Goal: Information Seeking & Learning: Check status

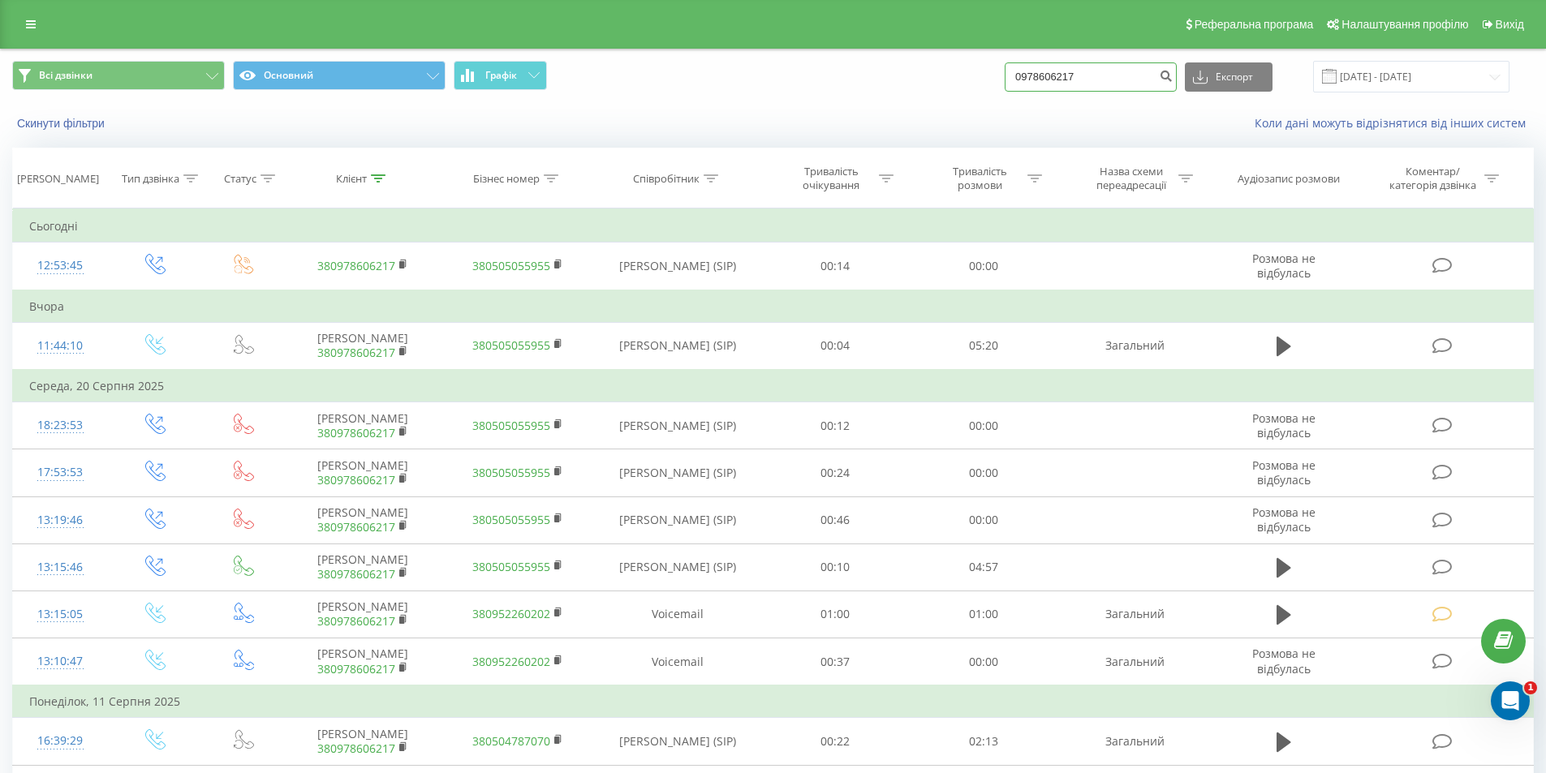
click at [1112, 81] on input "0978606217" at bounding box center [1091, 76] width 172 height 29
paste input "50995509"
type input "0509955097"
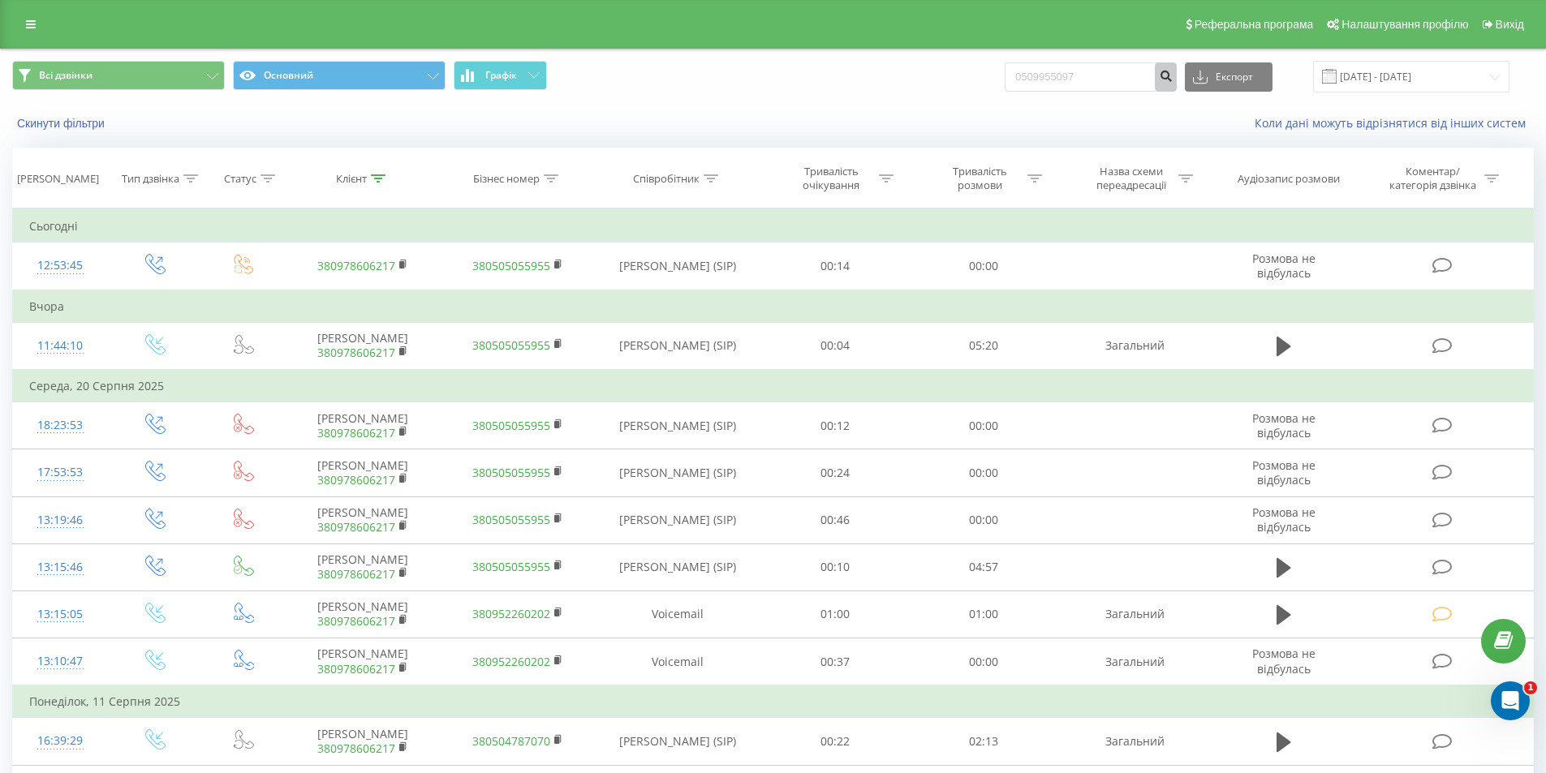
click at [1173, 77] on icon "submit" at bounding box center [1166, 74] width 14 height 10
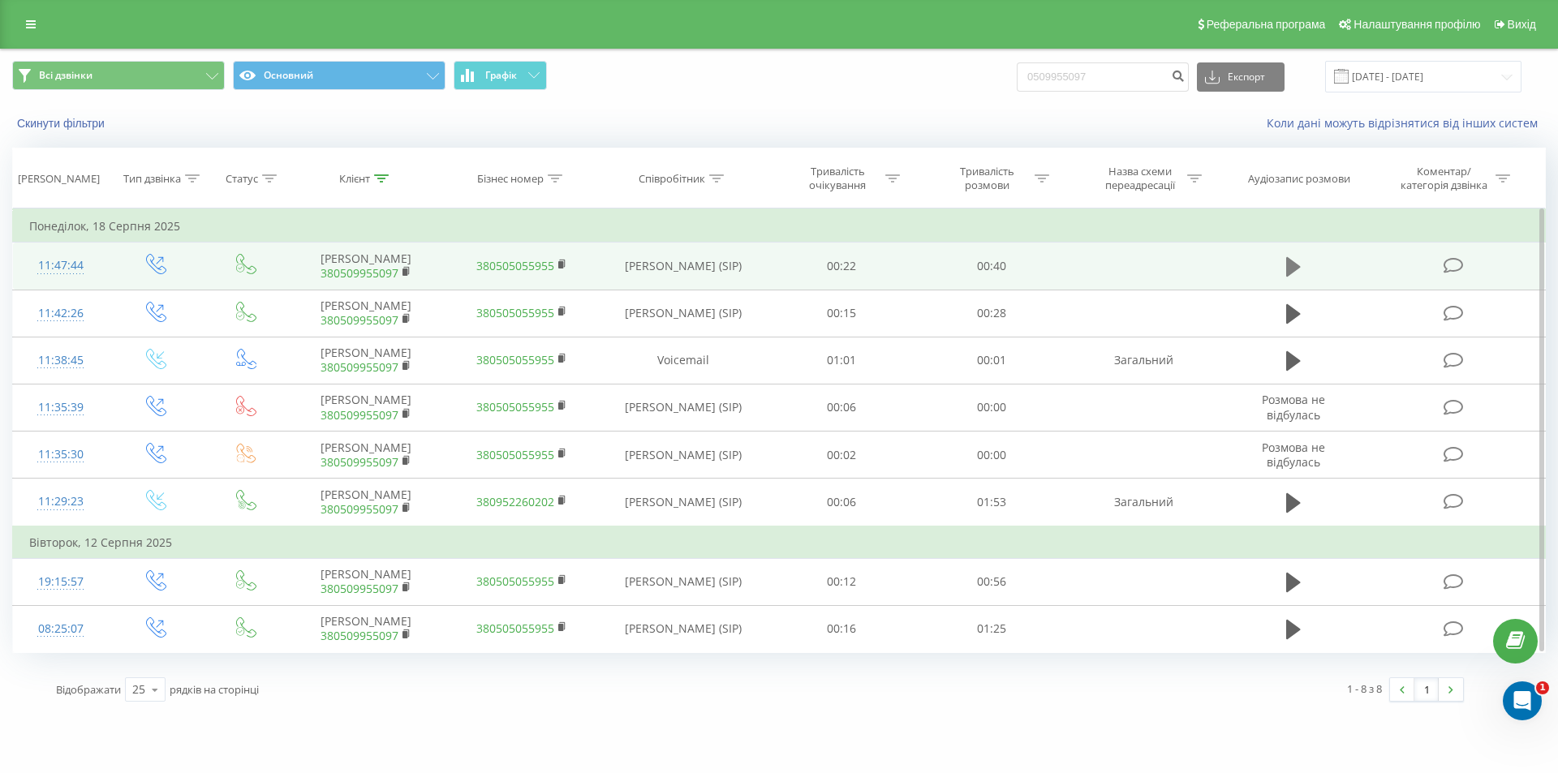
click at [1289, 260] on icon at bounding box center [1293, 266] width 15 height 19
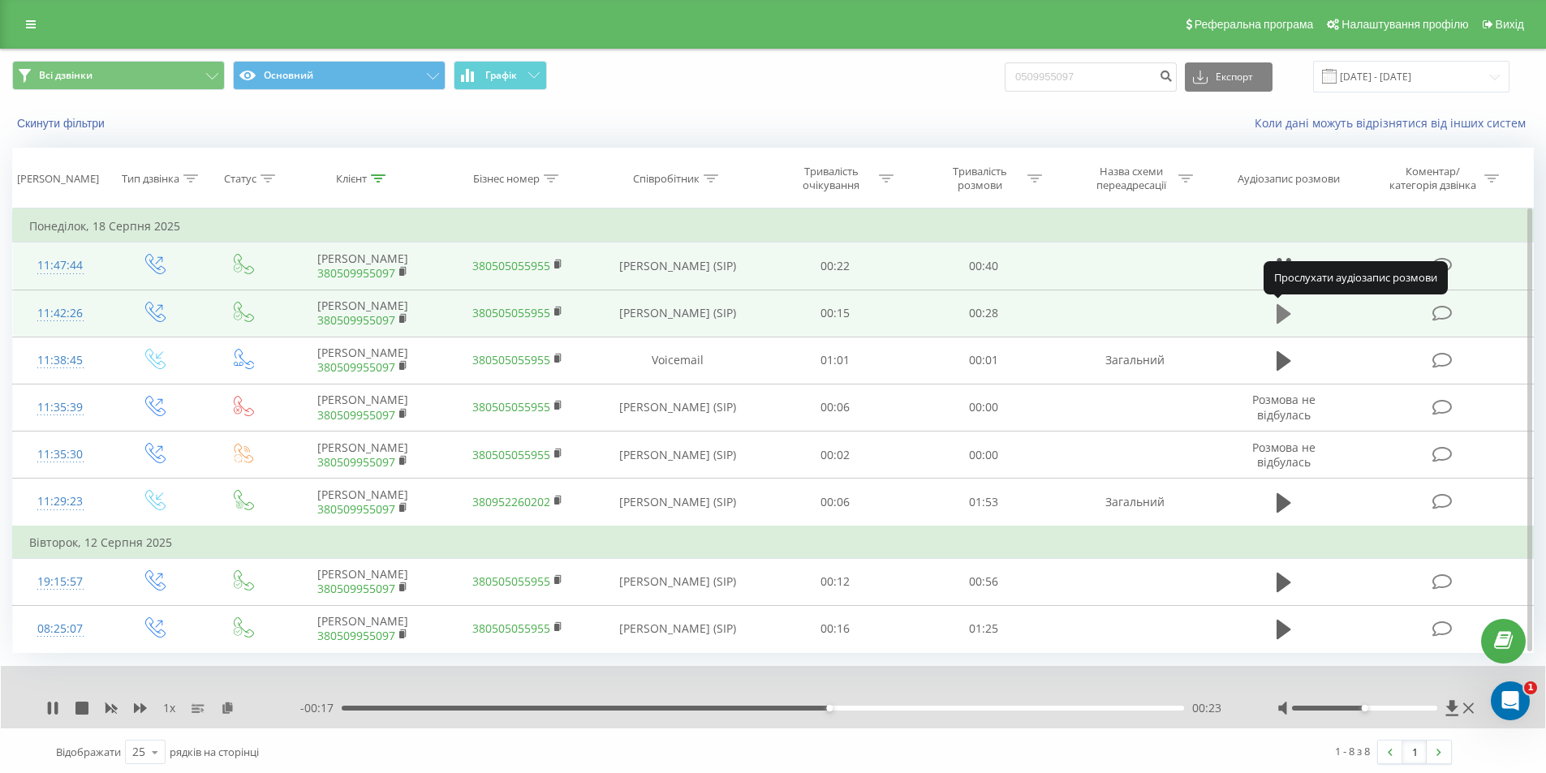
click at [1289, 314] on icon at bounding box center [1283, 313] width 15 height 19
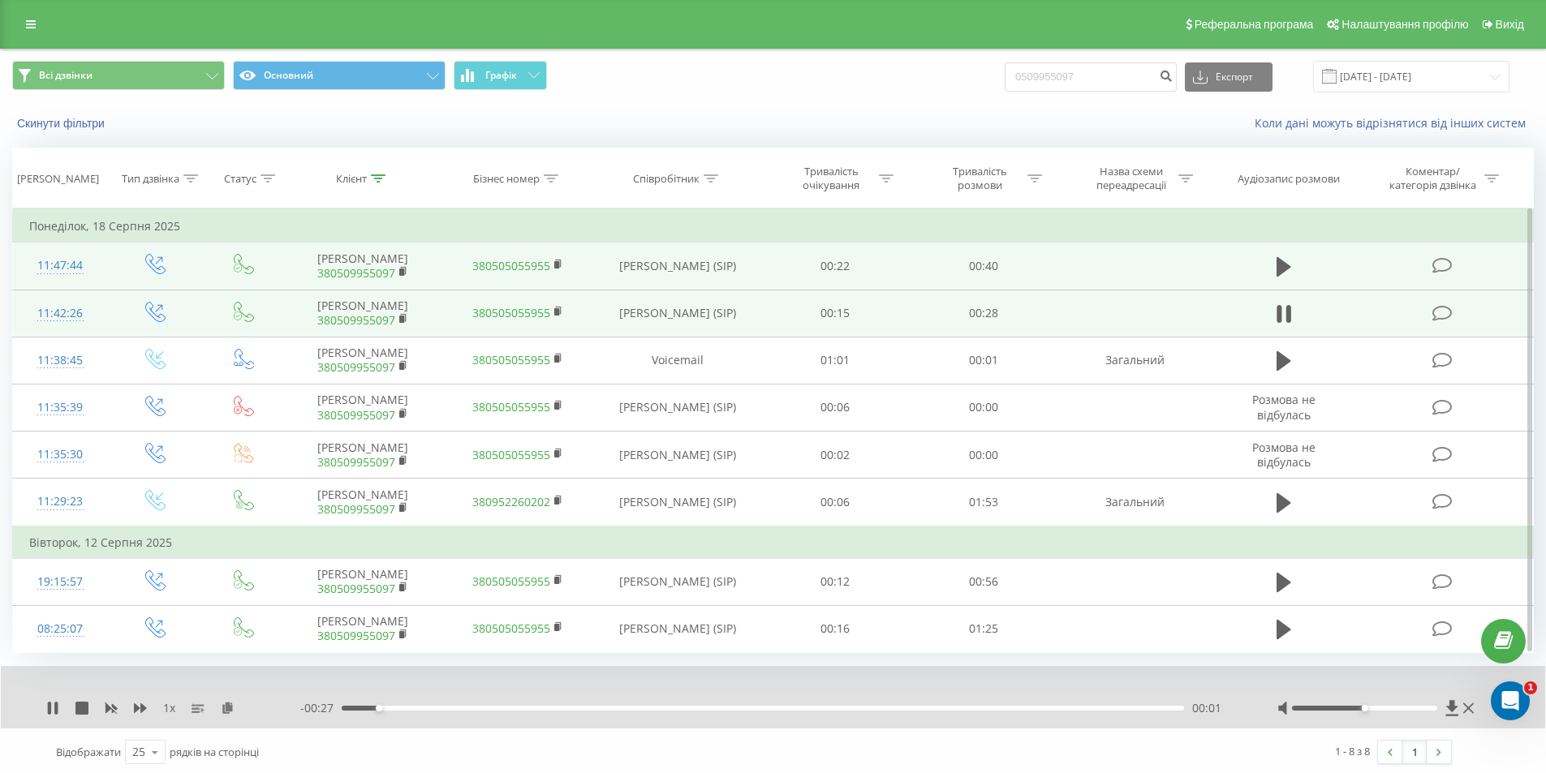
click at [372, 710] on div "00:01" at bounding box center [763, 708] width 842 height 5
click at [413, 708] on div "00:02" at bounding box center [763, 708] width 842 height 5
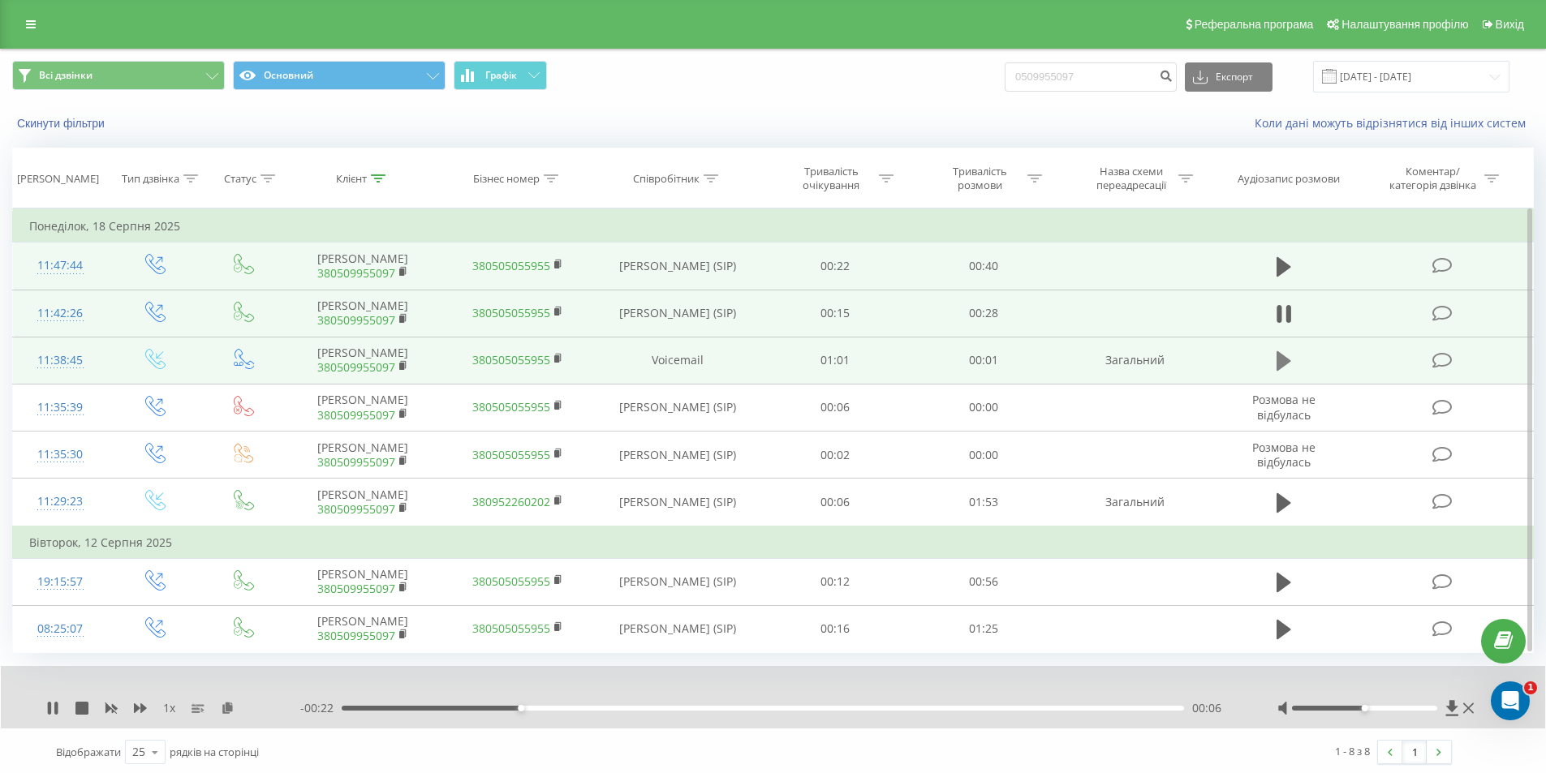
click at [1280, 356] on icon at bounding box center [1283, 360] width 15 height 19
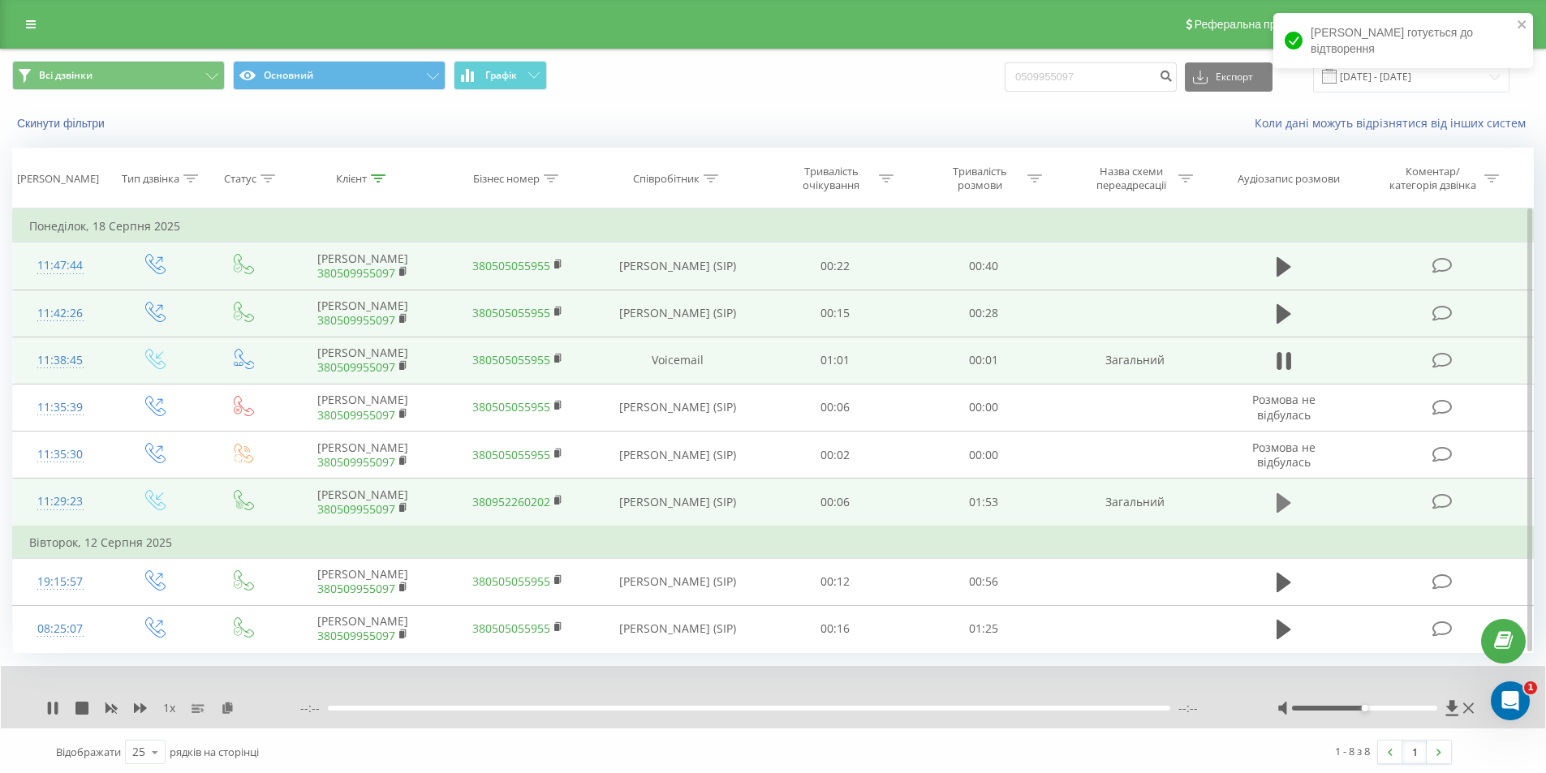
click at [1287, 497] on icon at bounding box center [1283, 503] width 15 height 23
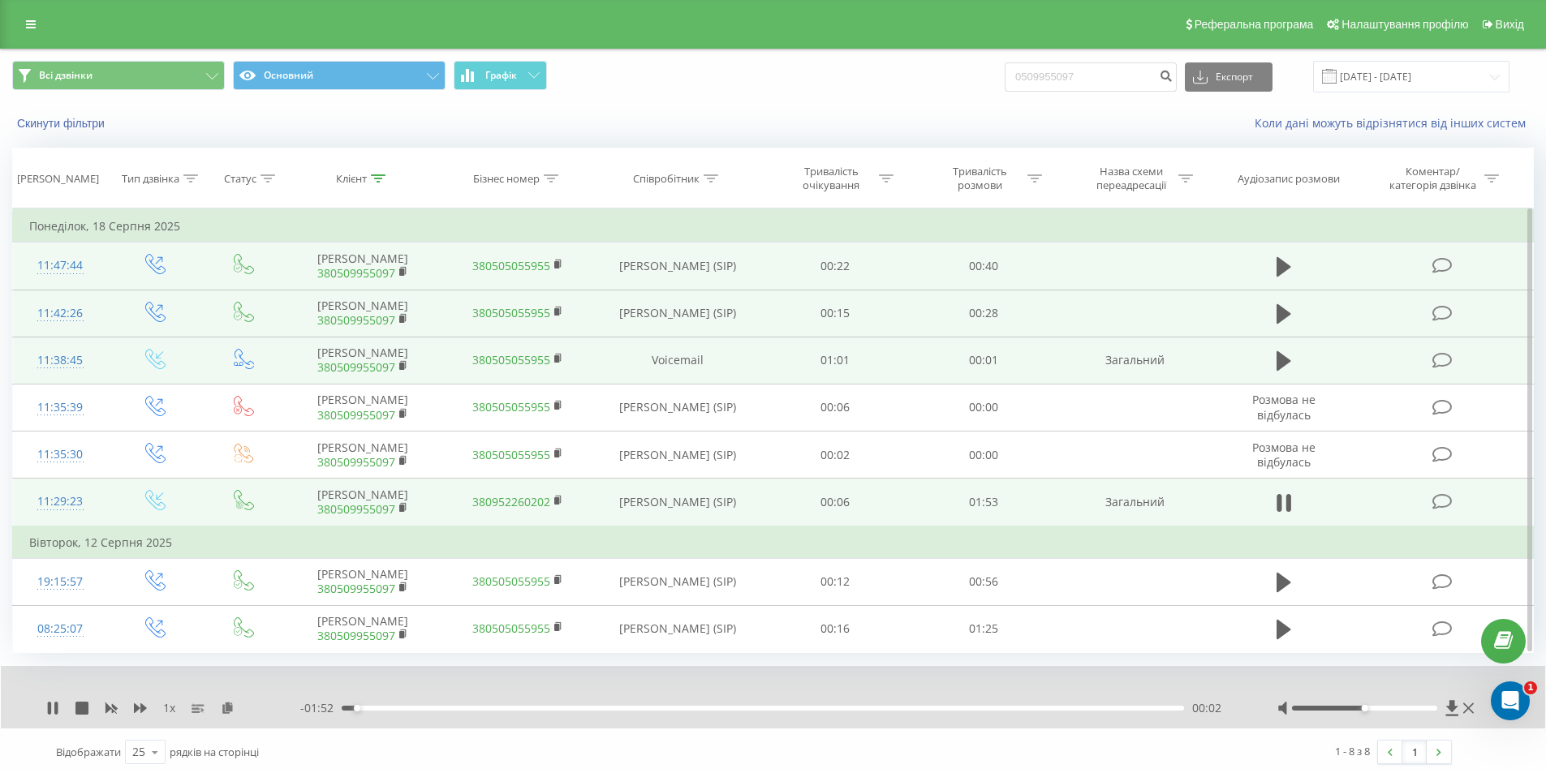
click at [387, 706] on div "00:02" at bounding box center [763, 708] width 842 height 5
click at [1102, 708] on div "00:07" at bounding box center [763, 708] width 842 height 5
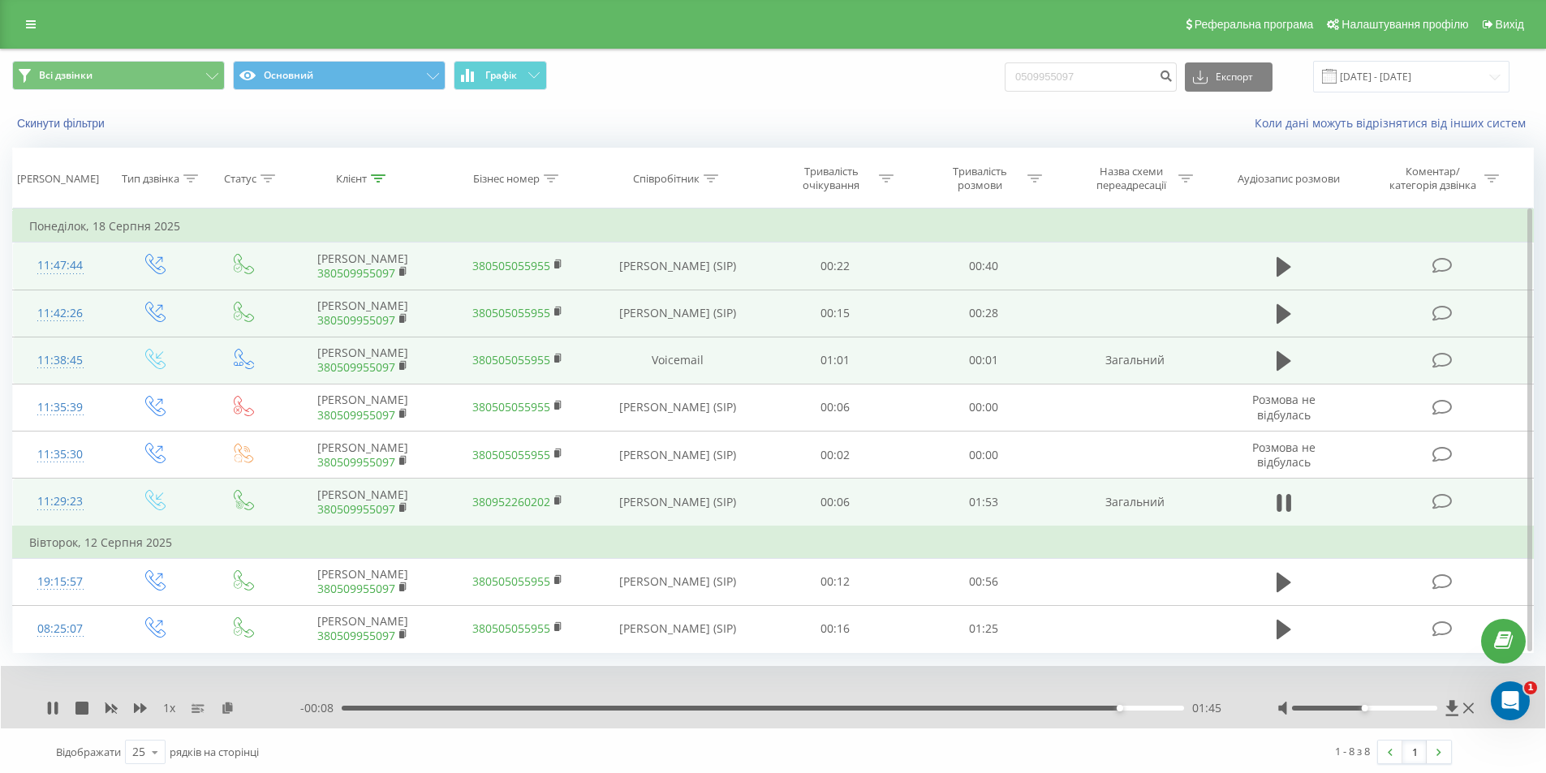
click at [957, 708] on div "01:45" at bounding box center [763, 708] width 842 height 5
click at [904, 712] on div "- 00:22 01:32 01:32" at bounding box center [768, 708] width 936 height 16
click at [893, 710] on div "01:33" at bounding box center [763, 708] width 842 height 5
click at [798, 708] on div "01:17" at bounding box center [763, 708] width 842 height 5
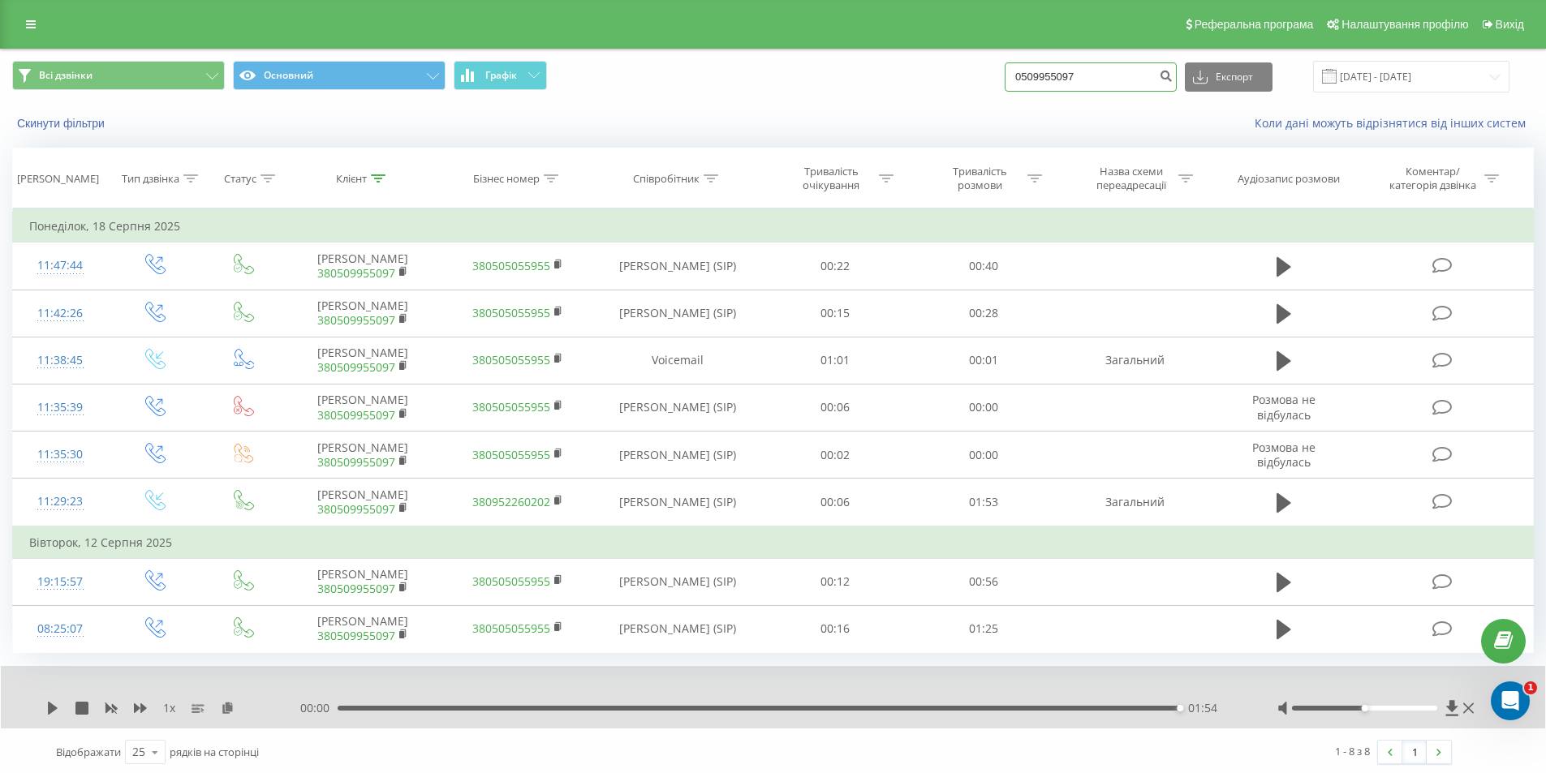
click at [1088, 83] on input "0509955097" at bounding box center [1091, 76] width 172 height 29
click at [1088, 84] on input "0509955097" at bounding box center [1091, 76] width 172 height 29
paste input "+38 099 651 7495"
type input "+38 099 651 7495"
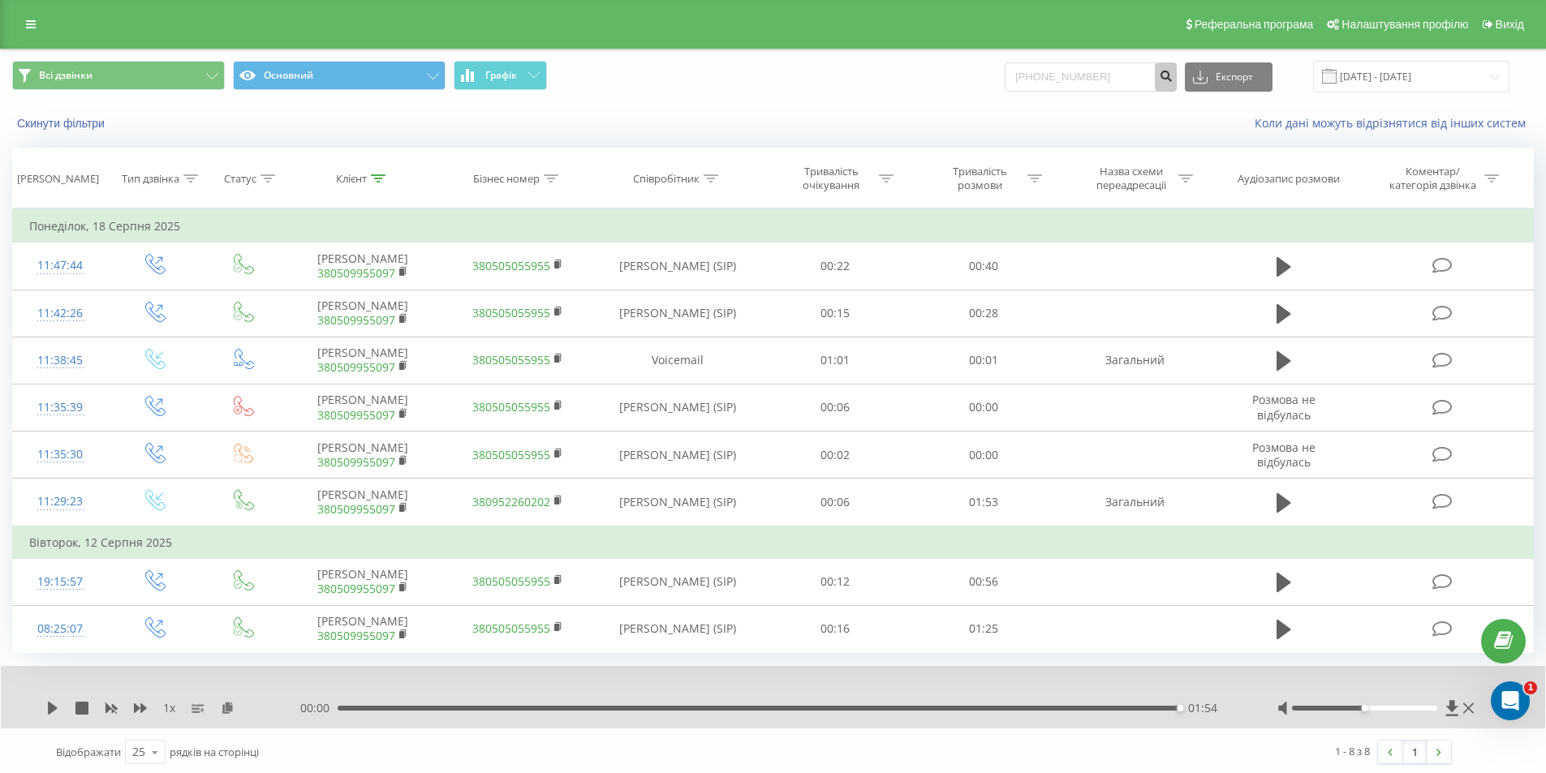
click at [1173, 76] on icon "submit" at bounding box center [1166, 74] width 14 height 10
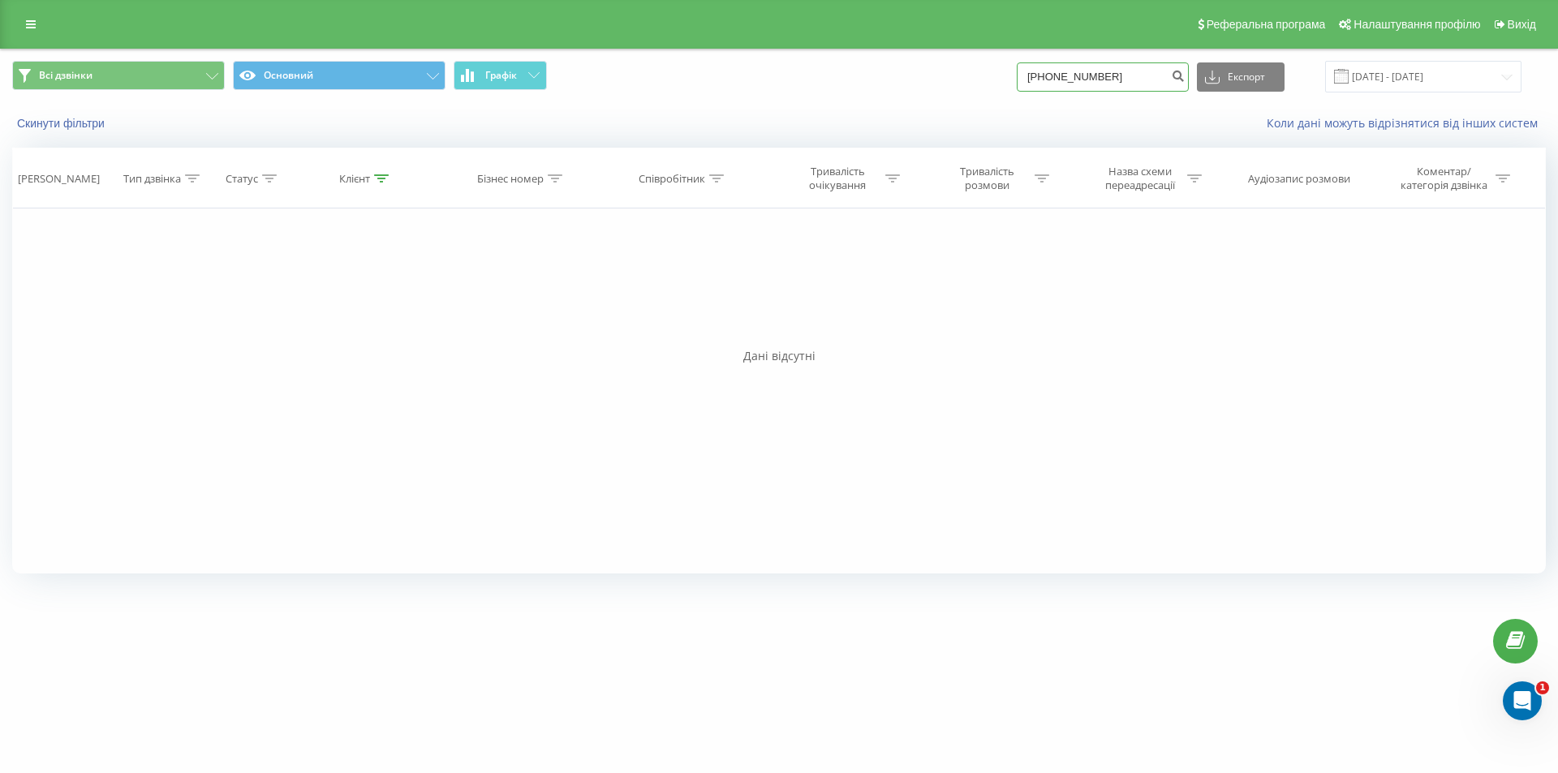
drag, startPoint x: 1126, startPoint y: 77, endPoint x: 1060, endPoint y: 74, distance: 66.6
click at [1060, 74] on input "[PHONE_NUMBER]" at bounding box center [1103, 76] width 172 height 29
